Goal: Task Accomplishment & Management: Complete application form

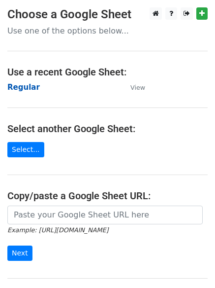
click at [24, 91] on strong "Regular" at bounding box center [23, 87] width 33 height 9
click at [24, 104] on main "Choose a Google Sheet Use one of the options below... Use a recent Google Sheet…" at bounding box center [107, 160] width 215 height 306
click at [18, 85] on strong "Regular" at bounding box center [23, 87] width 33 height 9
click at [25, 89] on strong "Regular" at bounding box center [23, 87] width 33 height 9
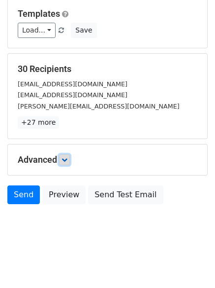
click at [66, 157] on icon at bounding box center [65, 160] width 6 height 6
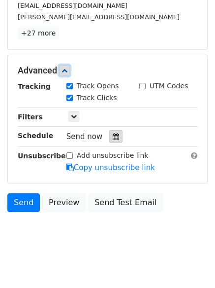
scroll to position [185, 0]
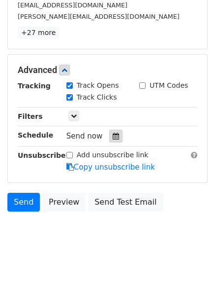
click at [114, 135] on icon at bounding box center [116, 136] width 6 height 7
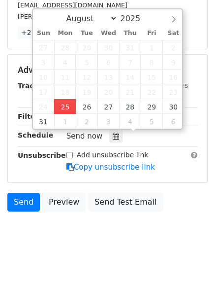
type input "2025-08-25 13:00"
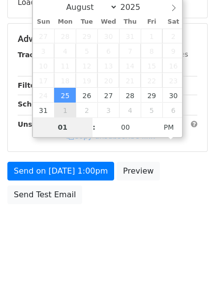
scroll to position [176, 0]
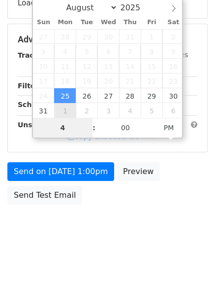
type input "4"
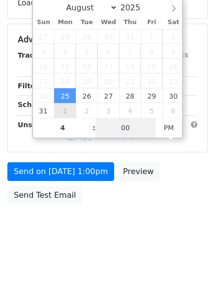
type input "2025-08-25 16:00"
type input "04"
type input "1"
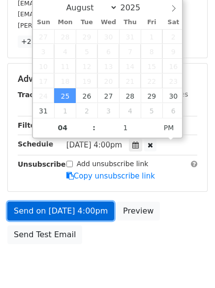
type input "2025-08-25 16:01"
click at [49, 202] on link "Send on Aug 25 at 4:00pm" at bounding box center [60, 211] width 107 height 19
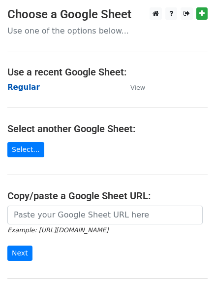
click at [24, 83] on strong "Regular" at bounding box center [23, 87] width 33 height 9
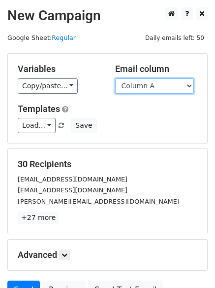
click at [139, 89] on select "Column A Column B Column C" at bounding box center [154, 85] width 79 height 15
select select "Column B"
click at [115, 78] on select "Column A Column B Column C" at bounding box center [154, 85] width 79 height 15
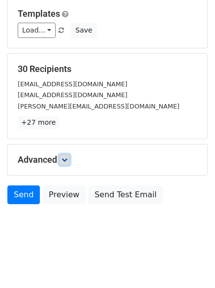
click at [70, 160] on link at bounding box center [64, 159] width 11 height 11
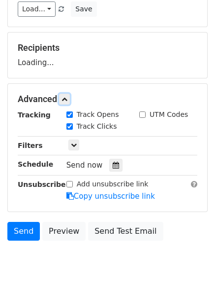
scroll to position [145, 0]
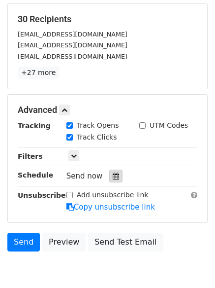
click at [113, 174] on icon at bounding box center [116, 176] width 6 height 7
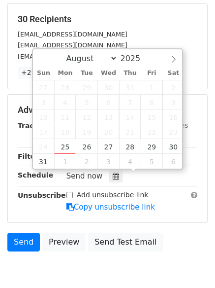
type input "2025-08-26 12:00"
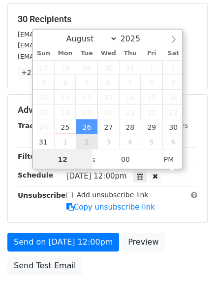
scroll to position [0, 0]
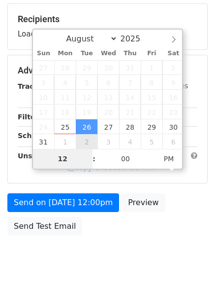
type input "5"
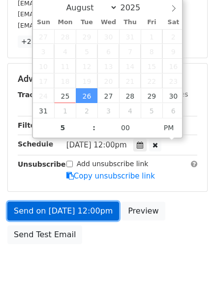
type input "2025-08-26 17:00"
click at [75, 205] on link "Send on Aug 26 at 12:00pm" at bounding box center [63, 211] width 112 height 19
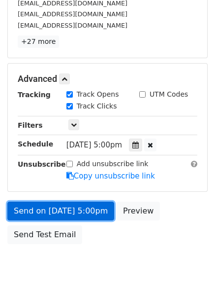
click at [54, 210] on link "Send on Aug 26 at 5:00pm" at bounding box center [60, 211] width 107 height 19
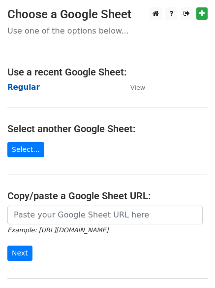
click at [10, 84] on strong "Regular" at bounding box center [23, 87] width 33 height 9
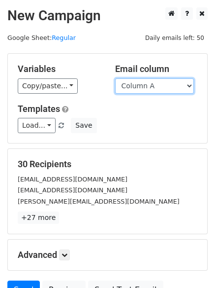
click at [163, 90] on select "Column A Column B Column C" at bounding box center [154, 85] width 79 height 15
select select "Column C"
click at [115, 78] on select "Column A Column B Column C" at bounding box center [154, 85] width 79 height 15
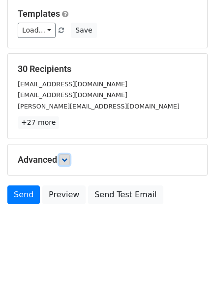
click at [66, 158] on icon at bounding box center [65, 160] width 6 height 6
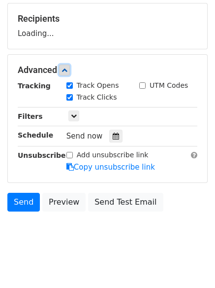
scroll to position [151, 0]
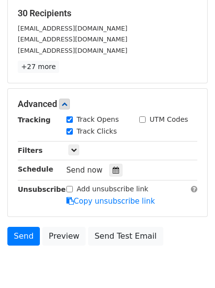
click at [110, 164] on div "Send now" at bounding box center [125, 170] width 116 height 13
click at [113, 168] on icon at bounding box center [116, 170] width 6 height 7
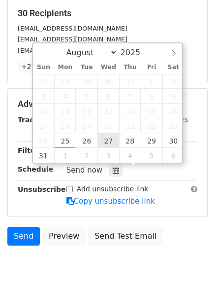
type input "2025-08-27 12:00"
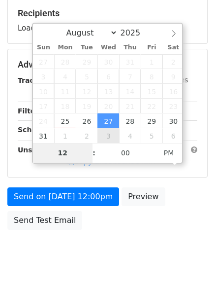
type input "6"
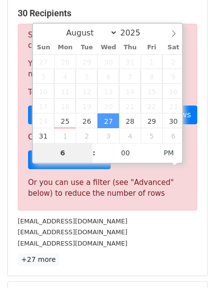
scroll to position [408, 0]
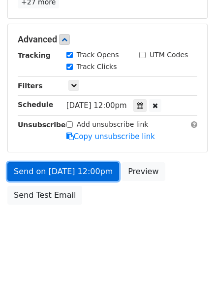
type input "2025-08-27 18:00"
click at [67, 165] on link "Send on Aug 27 at 12:00pm" at bounding box center [63, 171] width 112 height 19
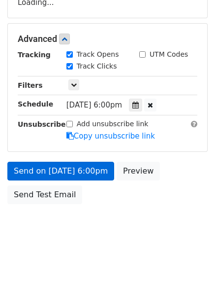
scroll to position [176, 0]
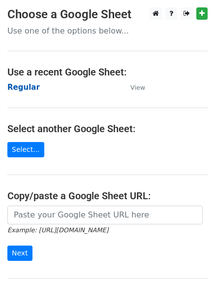
click at [23, 86] on strong "Regular" at bounding box center [23, 87] width 33 height 9
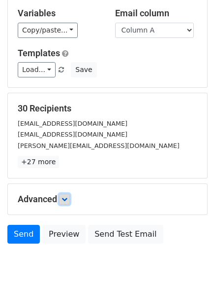
click at [66, 202] on icon at bounding box center [65, 199] width 6 height 6
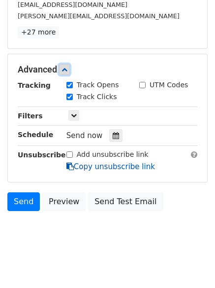
scroll to position [186, 0]
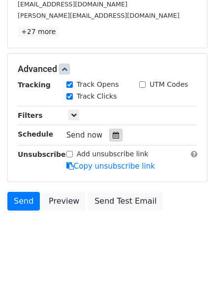
click at [113, 138] on icon at bounding box center [116, 135] width 6 height 7
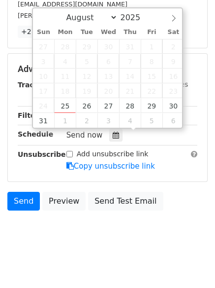
type input "[DATE] 12:00"
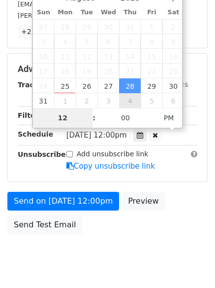
scroll to position [176, 0]
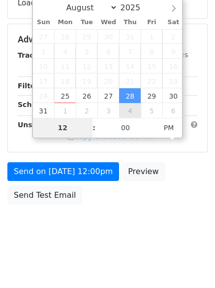
type input "7"
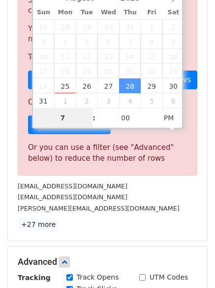
scroll to position [408, 0]
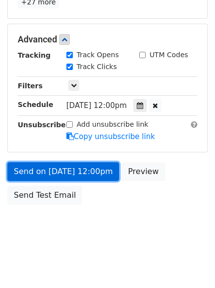
type input "[DATE] 19:00"
click at [63, 173] on link "Send on Aug 28 at 12:00pm" at bounding box center [63, 171] width 112 height 19
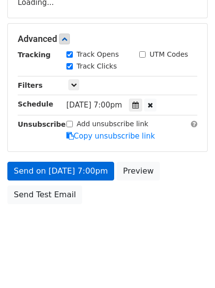
scroll to position [176, 0]
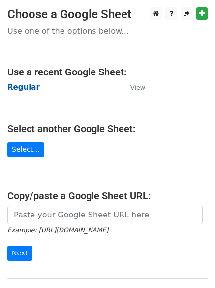
click at [29, 83] on strong "Regular" at bounding box center [23, 87] width 33 height 9
click at [21, 90] on strong "Regular" at bounding box center [23, 87] width 33 height 9
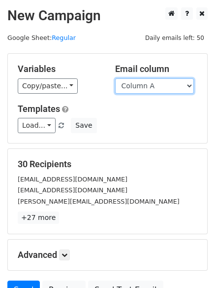
click at [163, 87] on select "Column A Column B Column C" at bounding box center [154, 85] width 79 height 15
select select "Column B"
click at [115, 78] on select "Column A Column B Column C" at bounding box center [154, 85] width 79 height 15
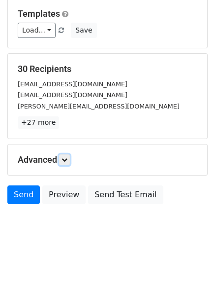
drag, startPoint x: 65, startPoint y: 160, endPoint x: 72, endPoint y: 176, distance: 17.4
click at [65, 160] on icon at bounding box center [65, 160] width 6 height 6
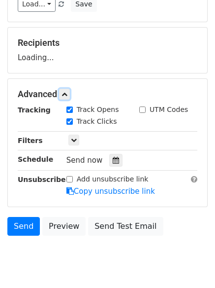
scroll to position [152, 0]
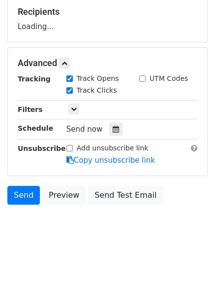
drag, startPoint x: 107, startPoint y: 129, endPoint x: 126, endPoint y: 130, distance: 18.8
click at [109, 128] on div at bounding box center [115, 129] width 13 height 13
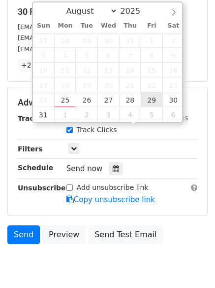
type input "2025-08-29 12:00"
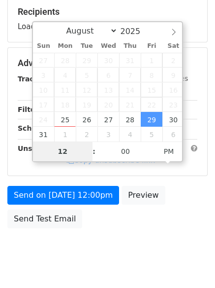
type input "8"
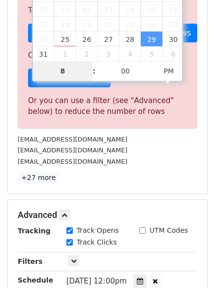
scroll to position [408, 0]
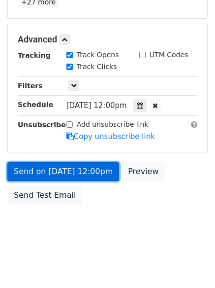
type input "2025-08-29 20:00"
click at [61, 165] on link "Send on Aug 29 at 12:00pm" at bounding box center [63, 171] width 112 height 19
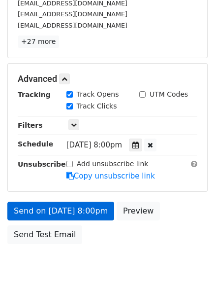
scroll to position [215, 0]
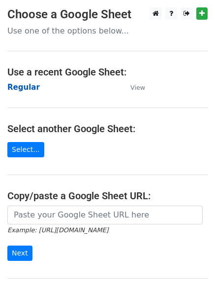
click at [28, 87] on strong "Regular" at bounding box center [23, 87] width 33 height 9
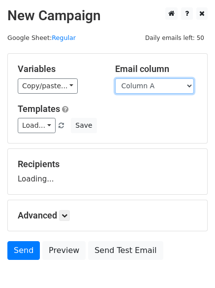
click at [156, 84] on select "Column A Column B Column C" at bounding box center [154, 85] width 79 height 15
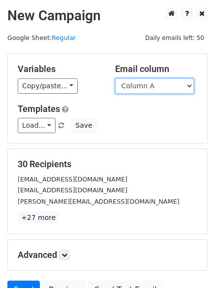
click at [151, 93] on select "Column A Column B Column C" at bounding box center [154, 85] width 79 height 15
select select "Column C"
click at [115, 78] on select "Column A Column B Column C" at bounding box center [154, 85] width 79 height 15
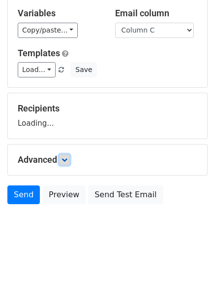
click at [68, 160] on icon at bounding box center [65, 160] width 6 height 6
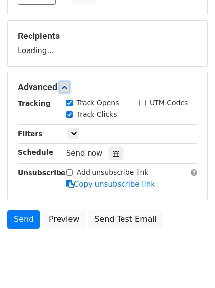
scroll to position [152, 0]
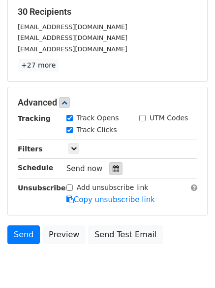
click at [113, 168] on icon at bounding box center [116, 168] width 6 height 7
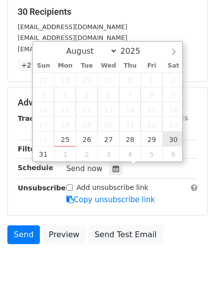
type input "[DATE] 12:00"
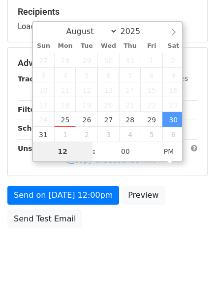
type input "9"
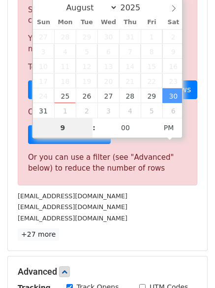
scroll to position [408, 0]
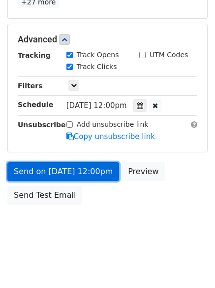
type input "[DATE] 21:00"
click at [69, 170] on link "Send on [DATE] 12:00pm" at bounding box center [63, 171] width 112 height 19
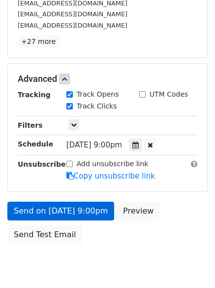
scroll to position [215, 0]
